Goal: Find specific page/section: Find specific page/section

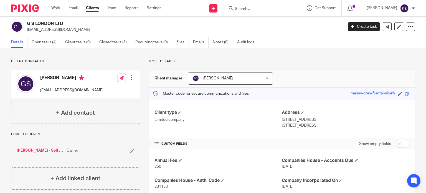
click at [249, 7] on input "Search" at bounding box center [259, 9] width 50 height 5
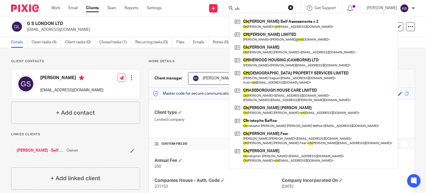
type input "c"
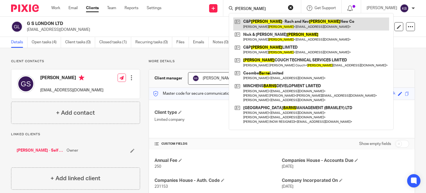
type input "barnes"
click at [280, 21] on link at bounding box center [311, 23] width 156 height 13
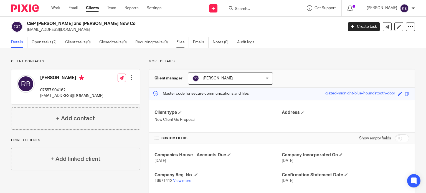
click at [177, 40] on link "Files" at bounding box center [182, 42] width 12 height 11
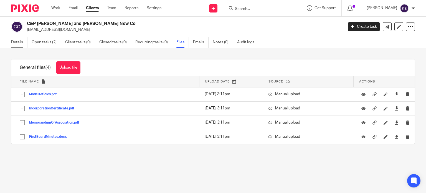
click at [18, 41] on link "Details" at bounding box center [19, 42] width 16 height 11
